Goal: Navigation & Orientation: Find specific page/section

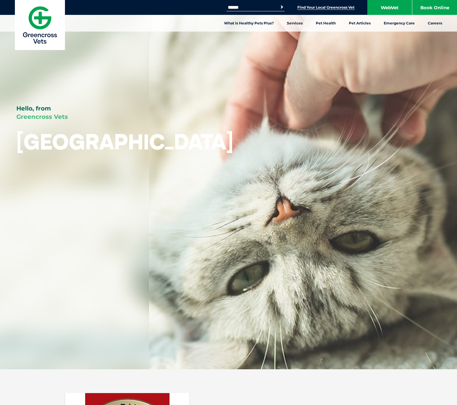
click at [309, 7] on link "Find Your Local Greencross Vet" at bounding box center [326, 7] width 57 height 5
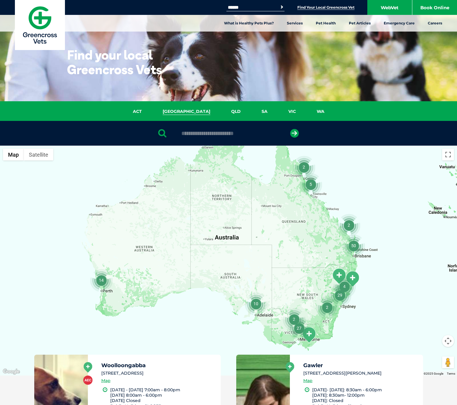
click at [189, 108] on link "[GEOGRAPHIC_DATA]" at bounding box center [186, 111] width 69 height 7
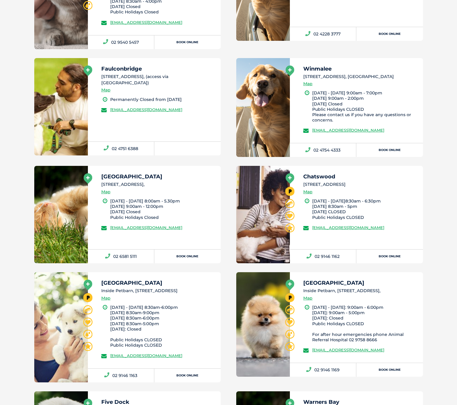
scroll to position [1013, 0]
